Goal: Navigation & Orientation: Find specific page/section

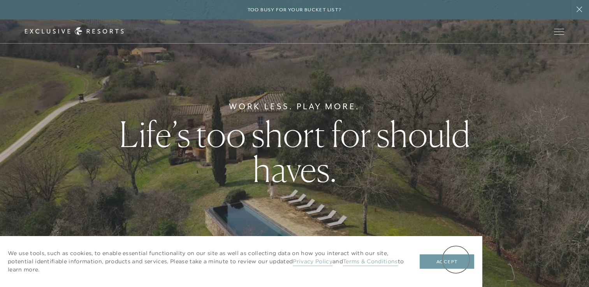
click at [456, 260] on button "Accept" at bounding box center [446, 261] width 54 height 15
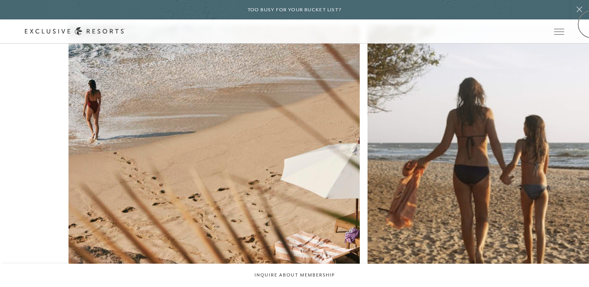
scroll to position [3071, 0]
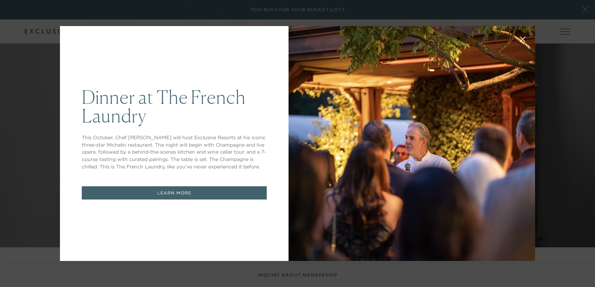
drag, startPoint x: 591, startPoint y: 46, endPoint x: 591, endPoint y: 65, distance: 19.9
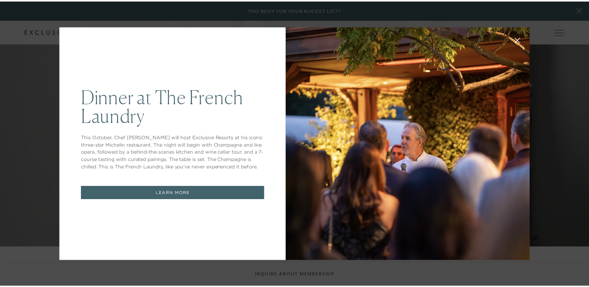
click at [518, 36] on button at bounding box center [522, 39] width 19 height 19
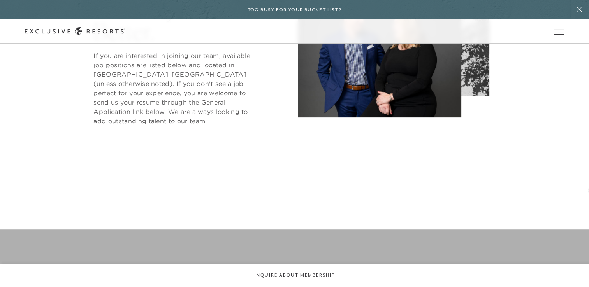
scroll to position [364, 0]
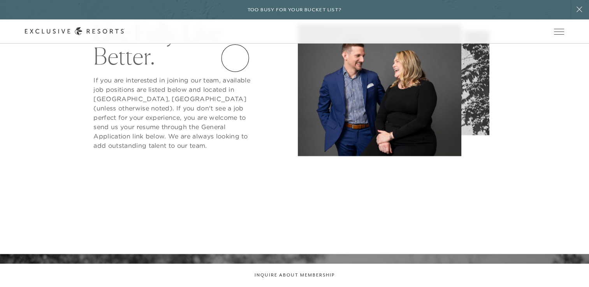
click at [0, 0] on link "The Collection" at bounding box center [0, 0] width 0 height 0
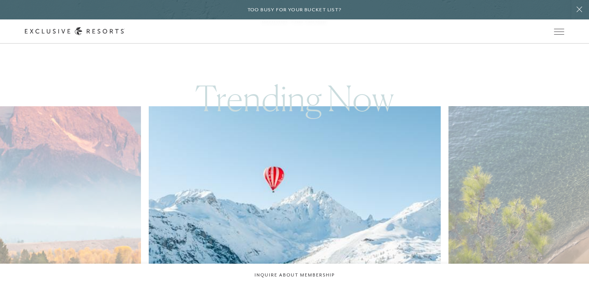
click at [0, 0] on link "The Collection" at bounding box center [0, 0] width 0 height 0
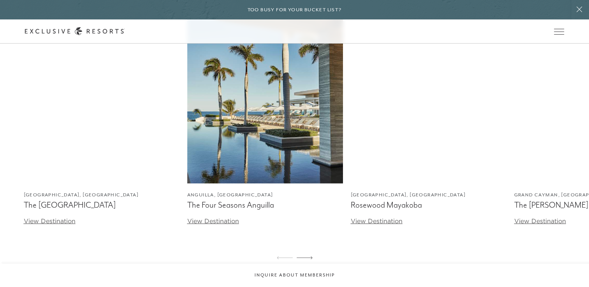
scroll to position [2266, 0]
